Goal: Check status

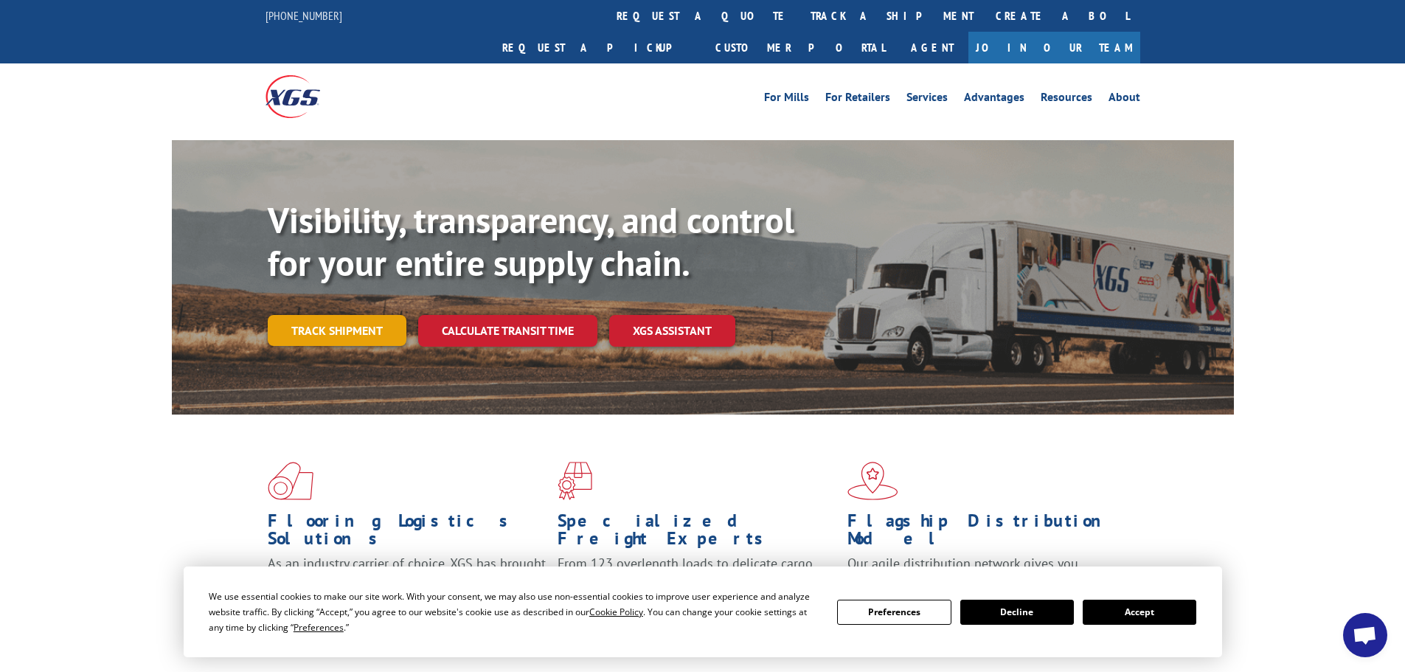
click at [349, 315] on link "Track shipment" at bounding box center [337, 330] width 139 height 31
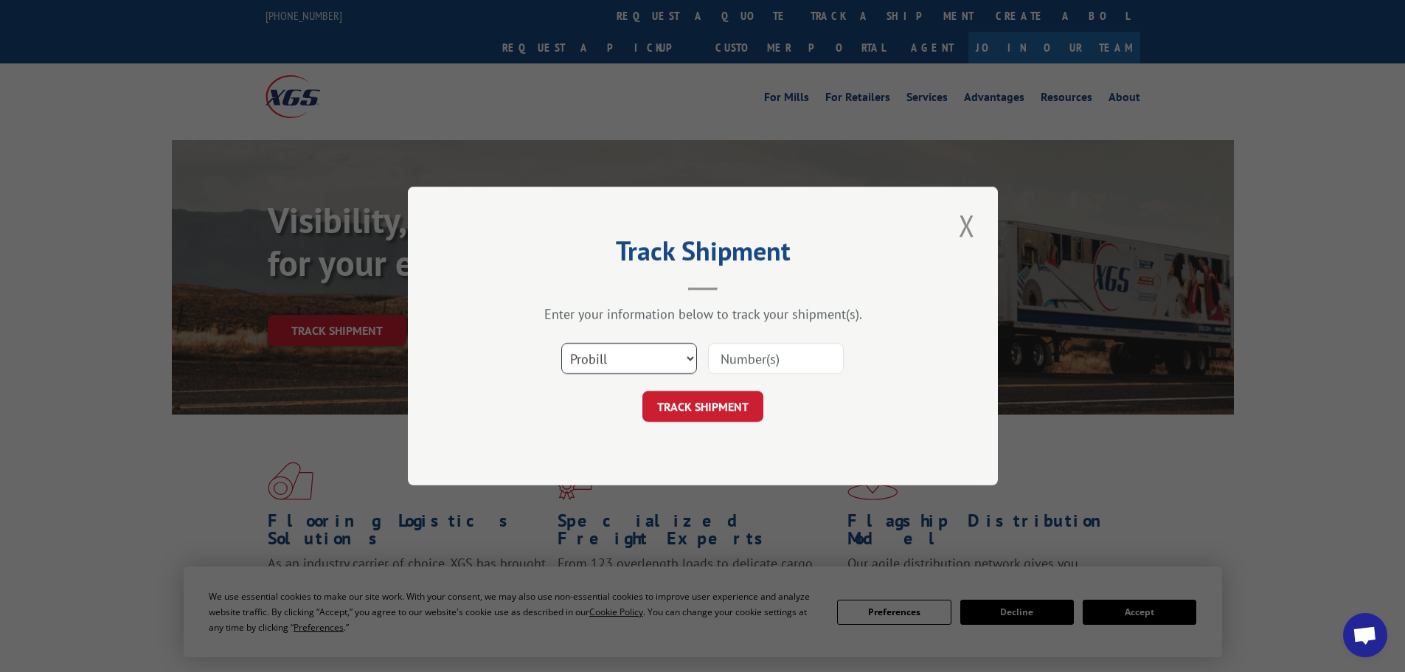
click at [689, 365] on select "Select category... Probill BOL PO" at bounding box center [629, 358] width 136 height 31
select select "bol"
click at [561, 343] on select "Select category... Probill BOL PO" at bounding box center [629, 358] width 136 height 31
click at [765, 350] on input at bounding box center [776, 358] width 136 height 31
type input "246669"
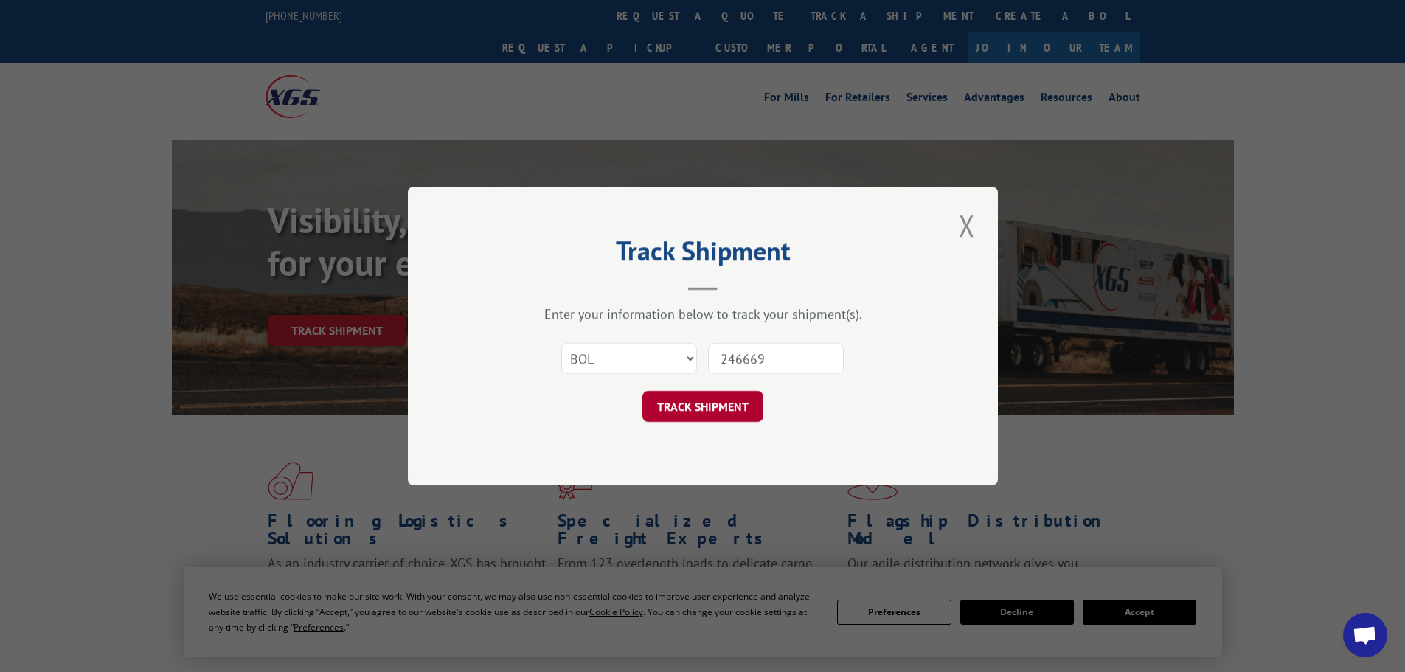
click at [685, 406] on button "TRACK SHIPMENT" at bounding box center [702, 406] width 121 height 31
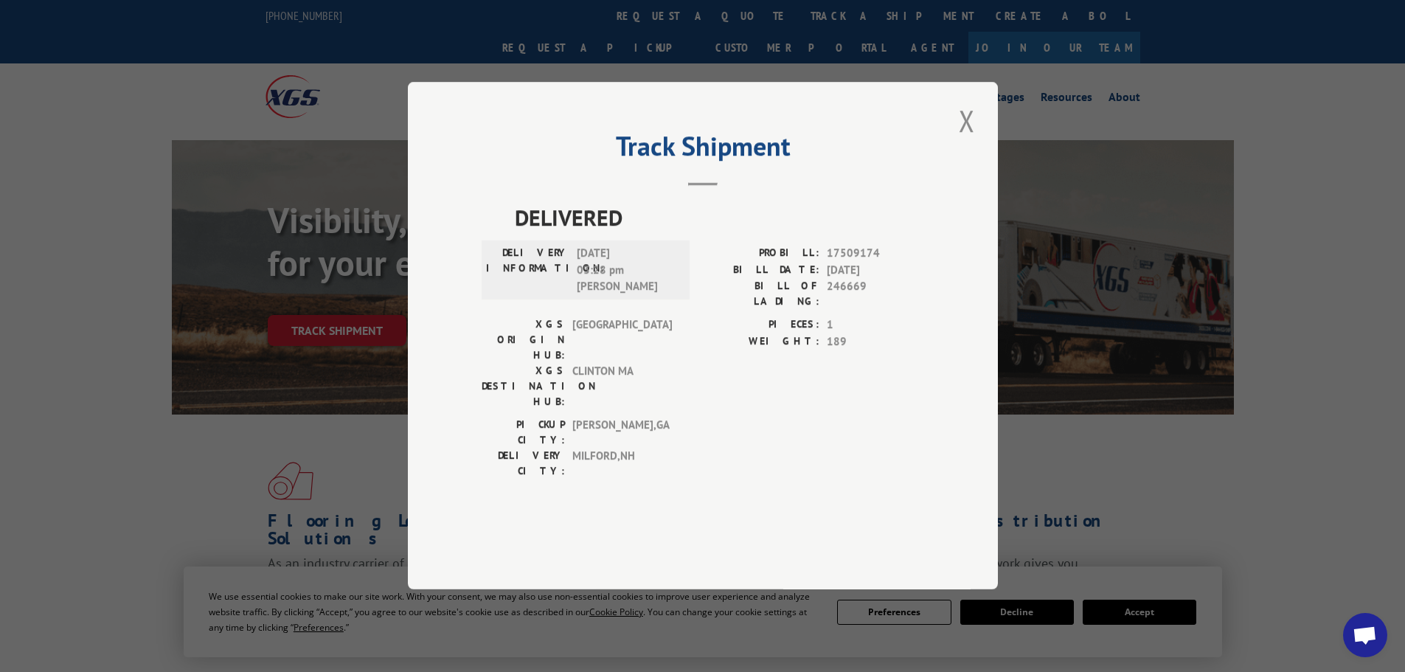
drag, startPoint x: 589, startPoint y: 297, endPoint x: 638, endPoint y: 298, distance: 48.7
click at [638, 296] on span "[DATE] 03:28 pm [PERSON_NAME]" at bounding box center [627, 271] width 100 height 50
click at [883, 164] on h2 "Track Shipment" at bounding box center [702, 150] width 442 height 28
drag, startPoint x: 584, startPoint y: 294, endPoint x: 633, endPoint y: 293, distance: 49.4
click at [633, 293] on span "[DATE] 03:28 pm [PERSON_NAME]" at bounding box center [627, 271] width 100 height 50
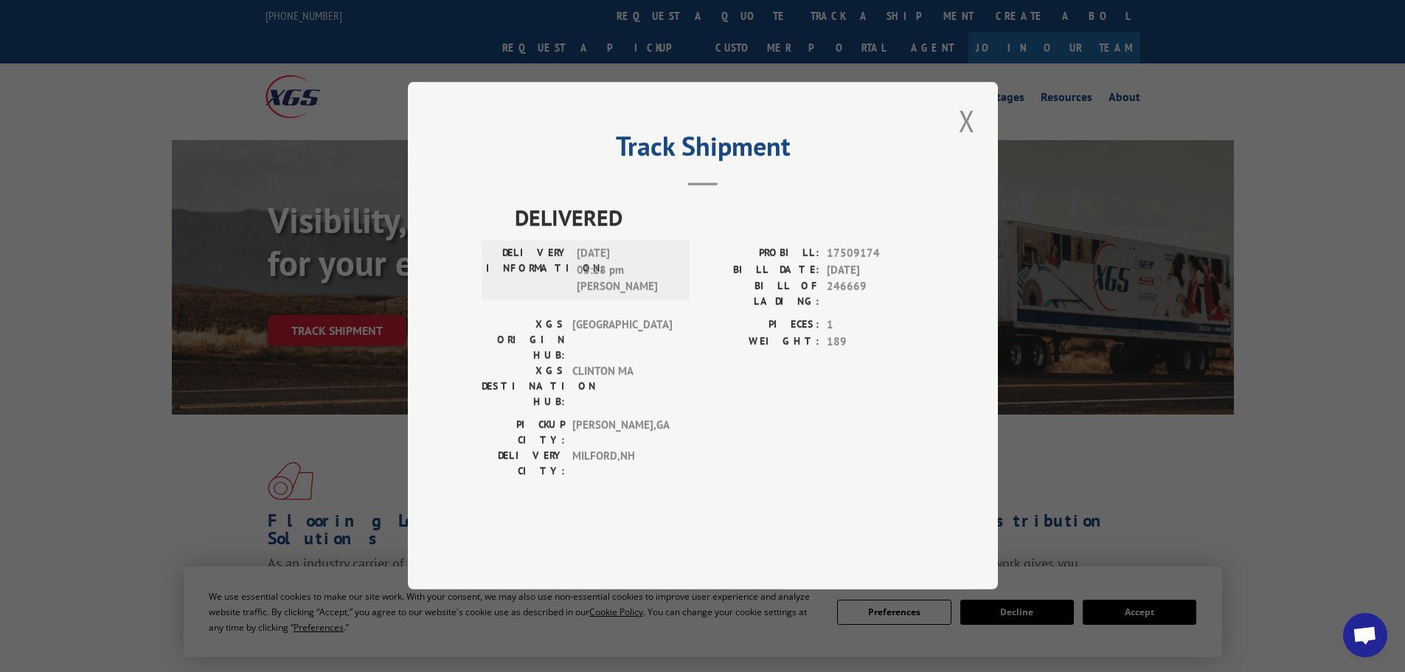
click at [615, 296] on span "[DATE] 03:28 pm [PERSON_NAME]" at bounding box center [627, 271] width 100 height 50
drag, startPoint x: 615, startPoint y: 330, endPoint x: 546, endPoint y: 326, distance: 69.4
click at [546, 296] on div "DELIVERY INFORMATION: [DATE] 03:28 pm [PERSON_NAME]" at bounding box center [585, 271] width 199 height 50
click at [643, 296] on span "[DATE] 03:28 pm [PERSON_NAME]" at bounding box center [627, 271] width 100 height 50
click at [605, 296] on span "[DATE] 03:28 pm [PERSON_NAME]" at bounding box center [627, 271] width 100 height 50
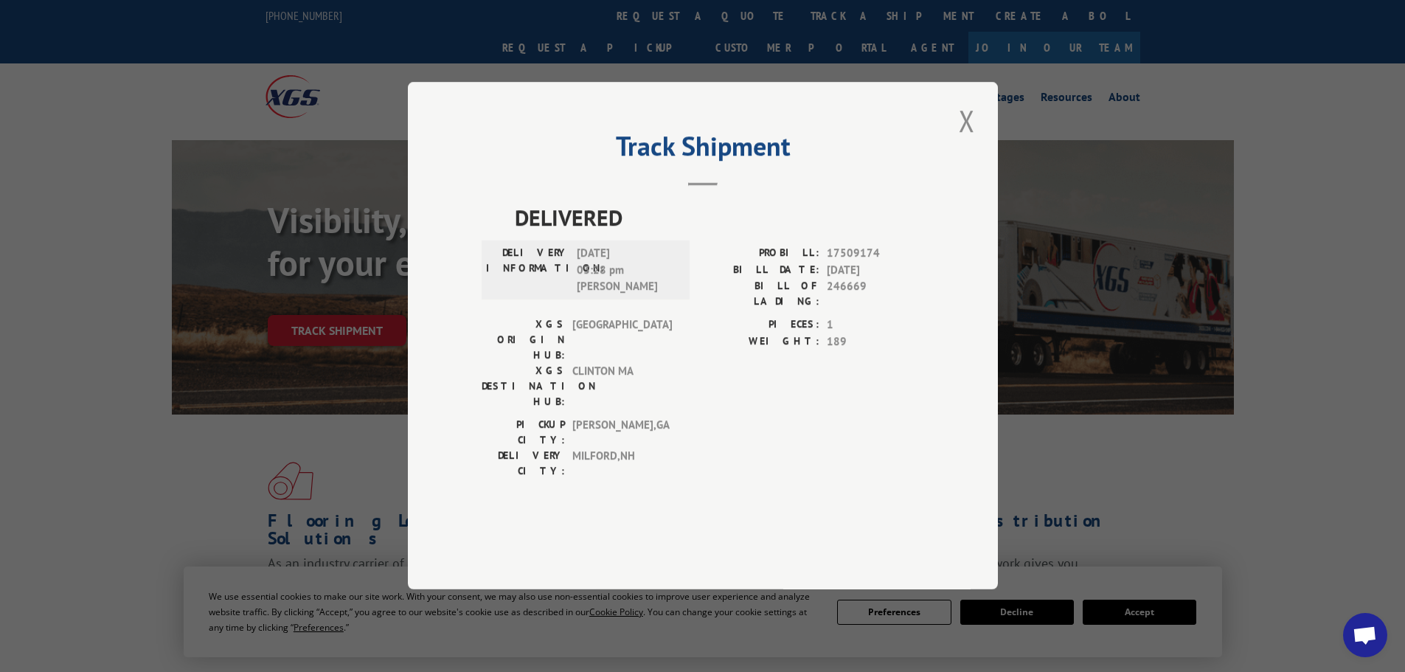
click at [619, 296] on span "[DATE] 03:28 pm [PERSON_NAME]" at bounding box center [627, 271] width 100 height 50
click at [966, 141] on button "Close modal" at bounding box center [966, 120] width 25 height 41
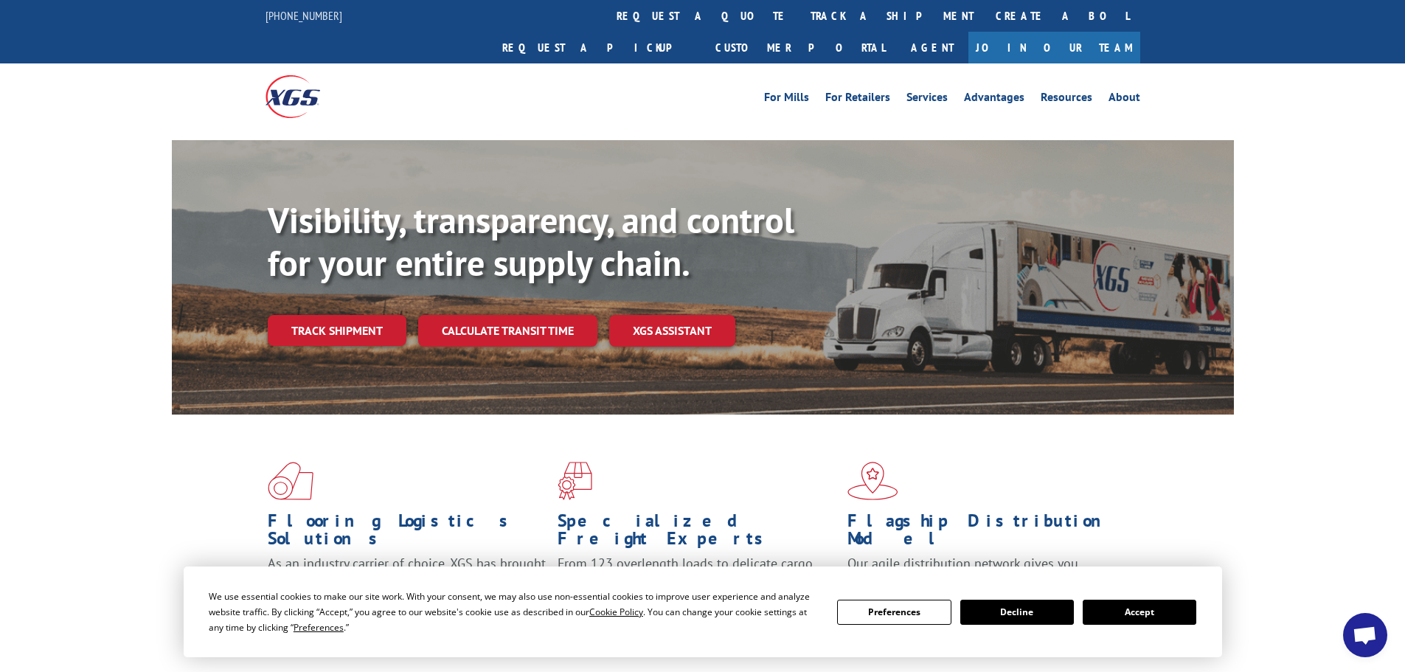
click at [1131, 616] on button "Accept" at bounding box center [1139, 611] width 114 height 25
